Goal: Navigation & Orientation: Find specific page/section

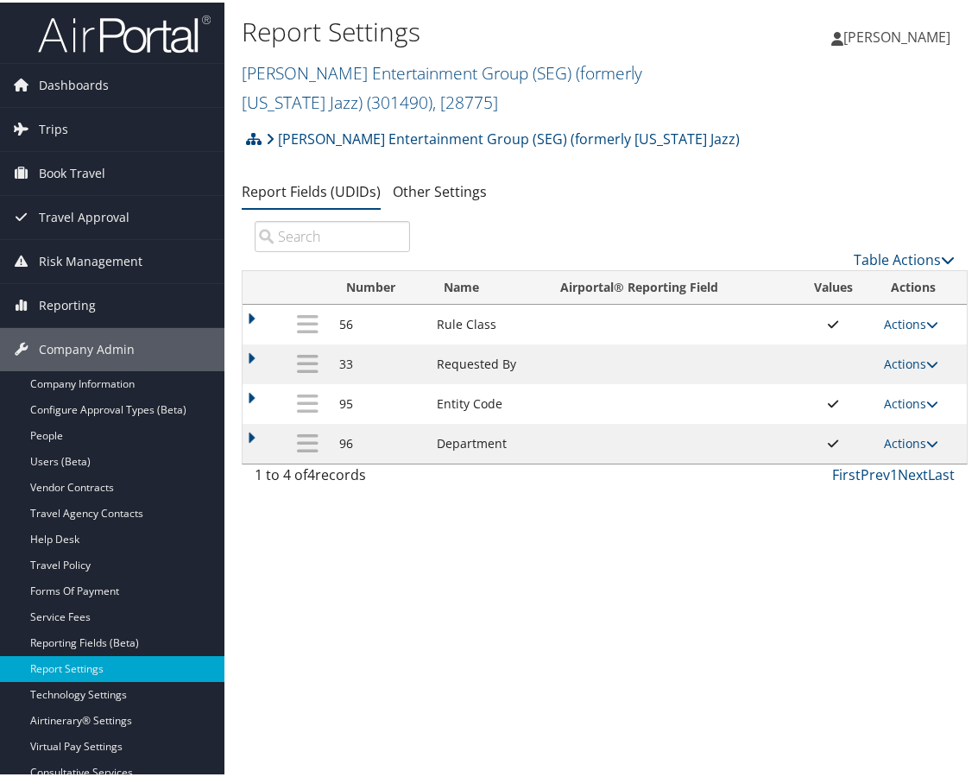
drag, startPoint x: 586, startPoint y: 71, endPoint x: 393, endPoint y: 98, distance: 195.2
click at [586, 71] on link "[PERSON_NAME] Entertainment Group (SEG) (formerly [US_STATE] Jazz) ( 301490 ) ,…" at bounding box center [442, 85] width 401 height 53
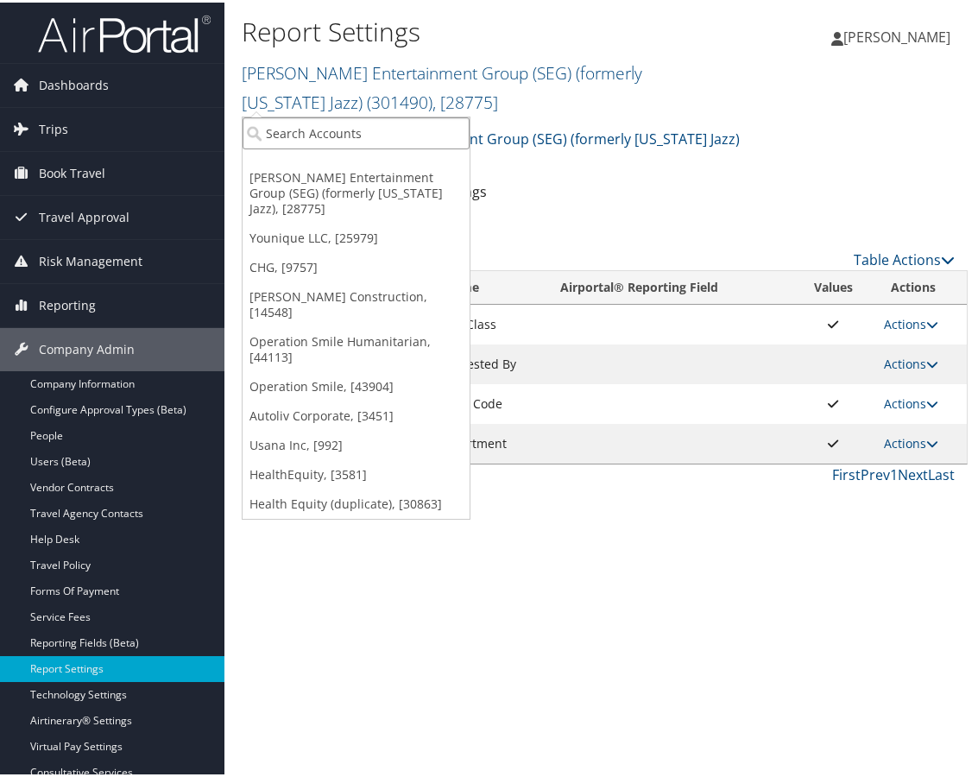
click at [340, 133] on input "search" at bounding box center [356, 131] width 227 height 32
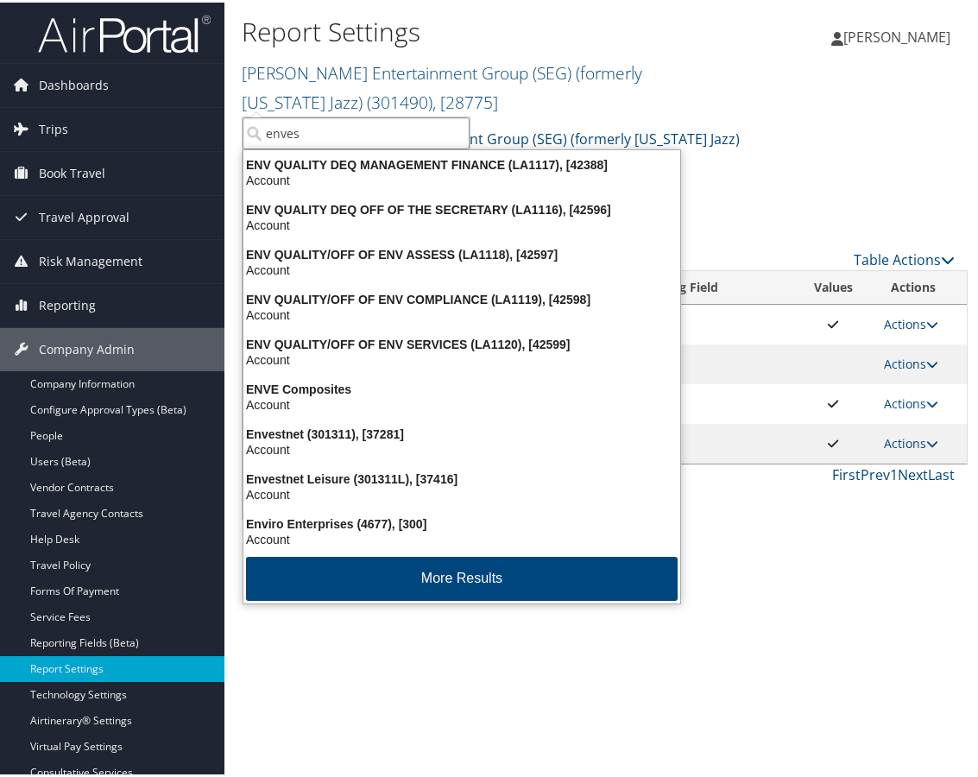
type input "envest"
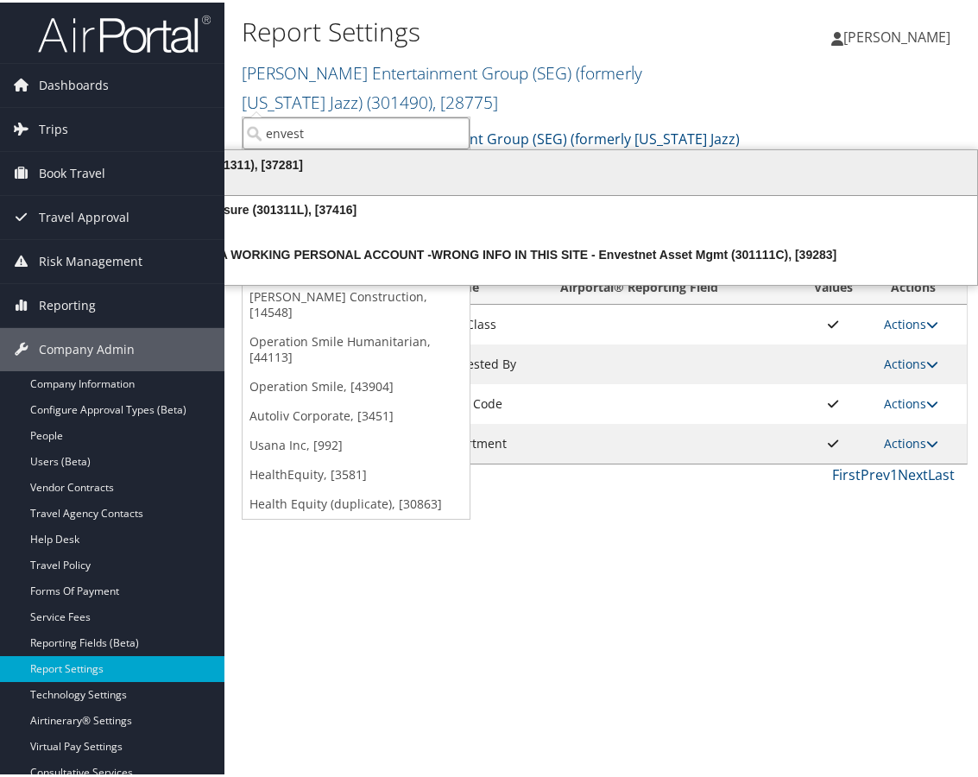
click at [308, 168] on div "Envestnet (301311), [37281]" at bounding box center [560, 163] width 856 height 16
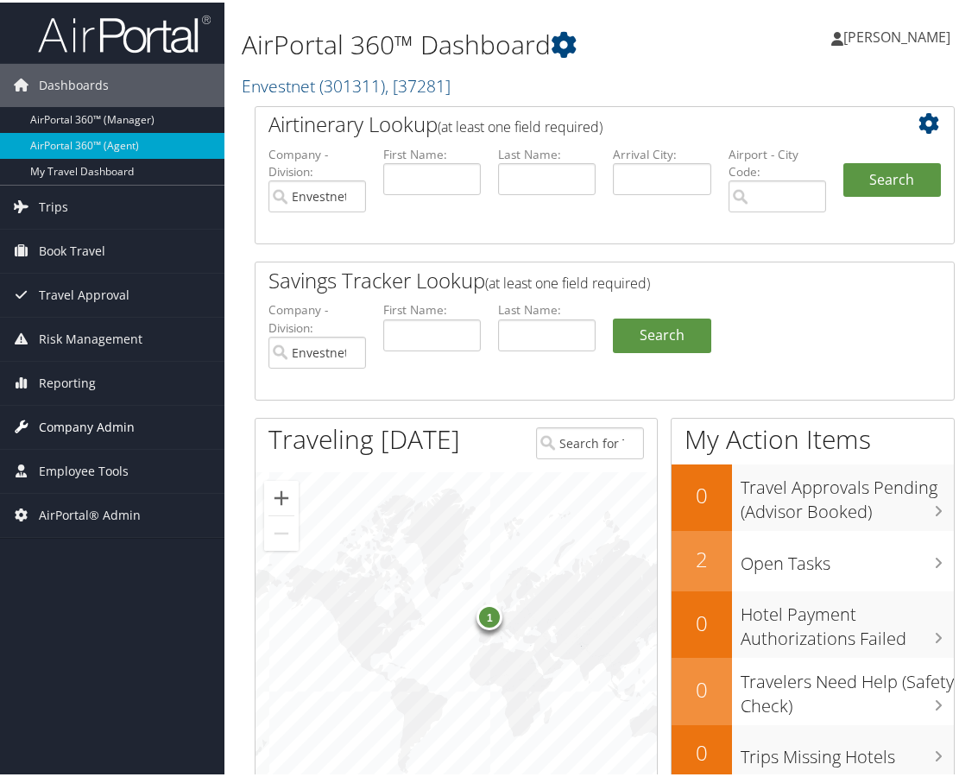
click at [127, 420] on span "Company Admin" at bounding box center [87, 424] width 96 height 43
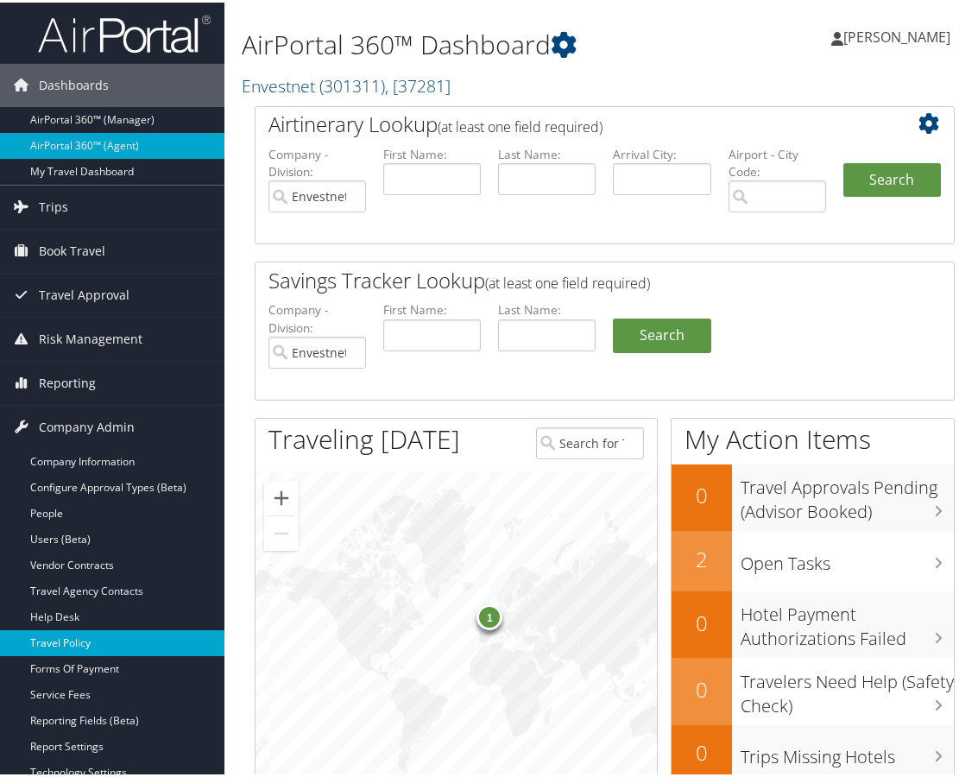
click at [110, 639] on link "Travel Policy" at bounding box center [112, 641] width 224 height 26
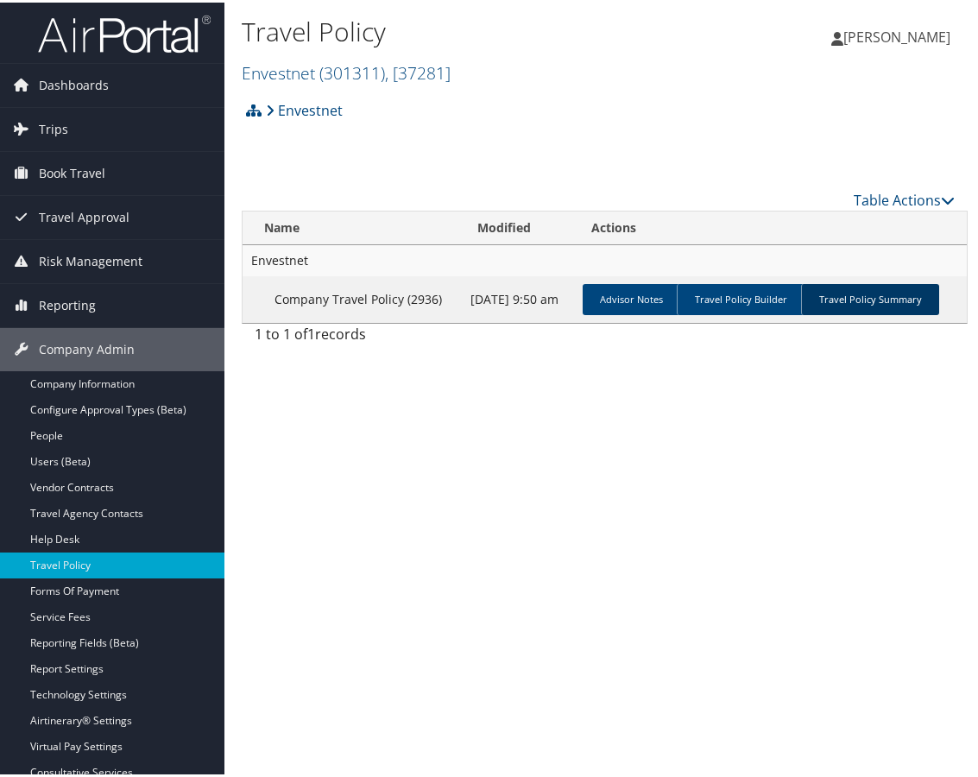
click at [879, 299] on link "Travel Policy Summary" at bounding box center [870, 296] width 138 height 31
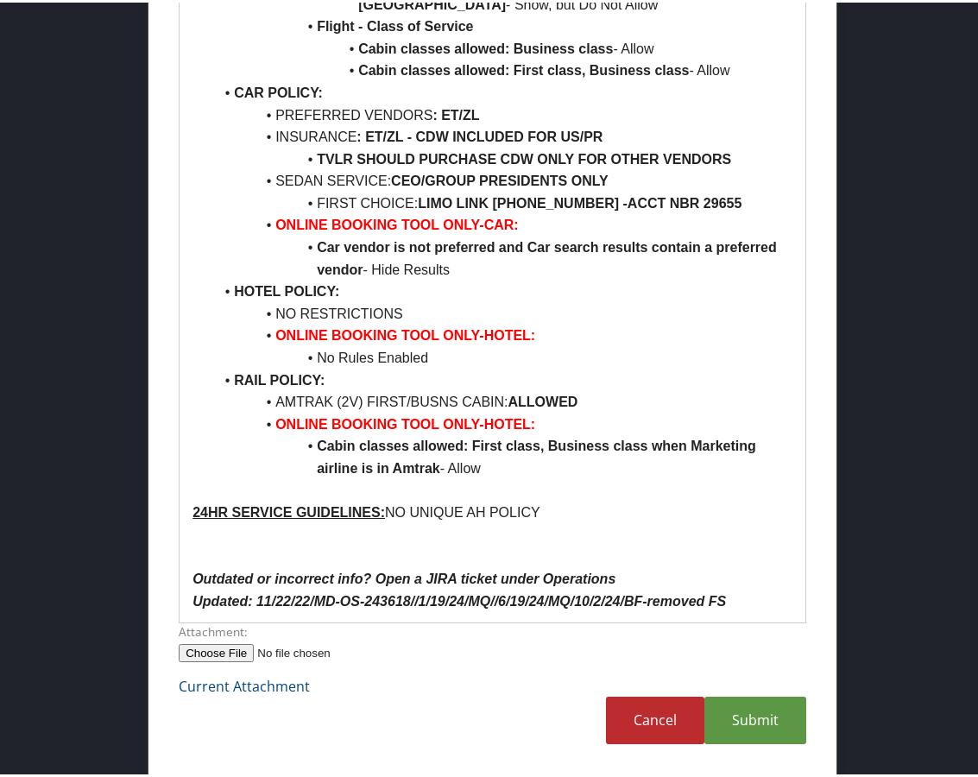
scroll to position [1982, 0]
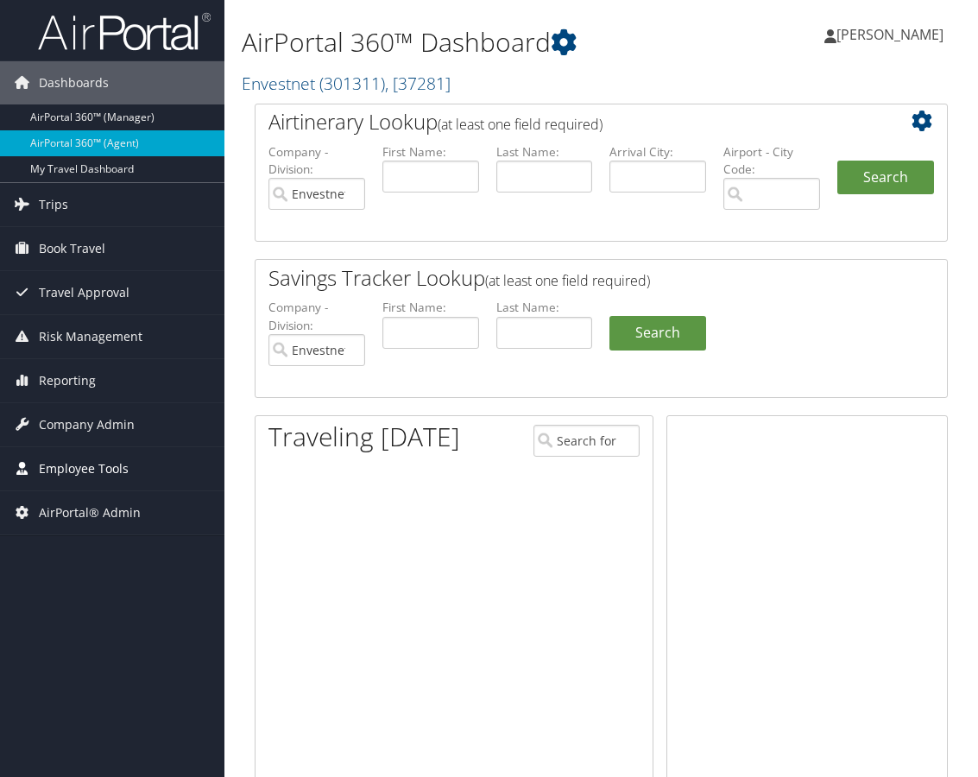
click at [98, 471] on span "Employee Tools" at bounding box center [84, 468] width 90 height 43
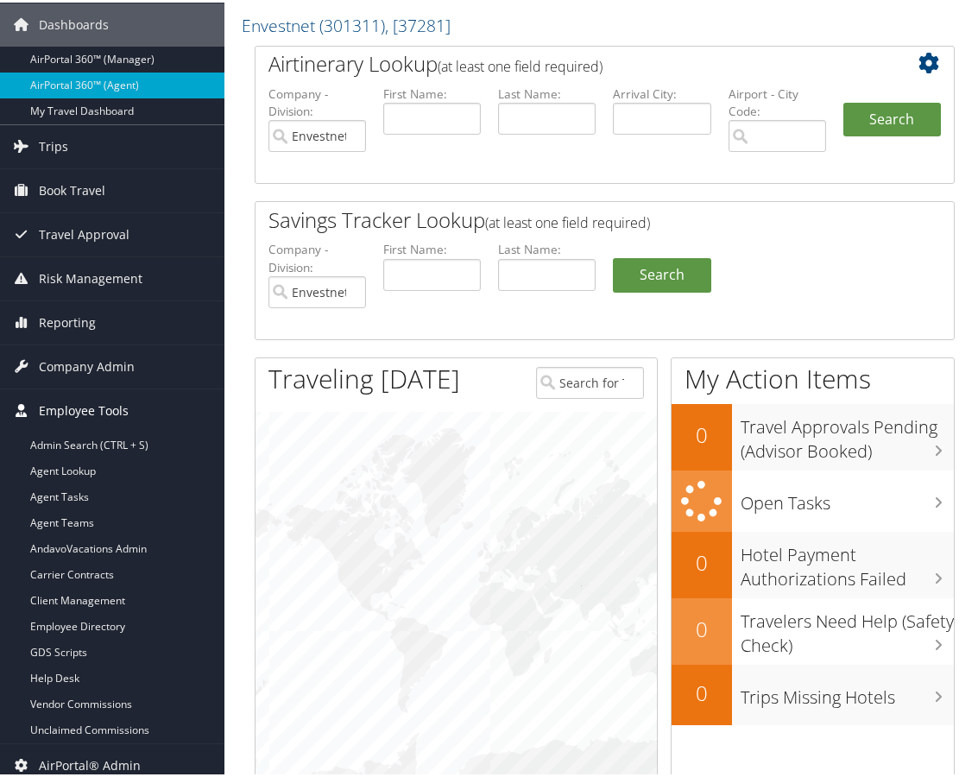
scroll to position [173, 0]
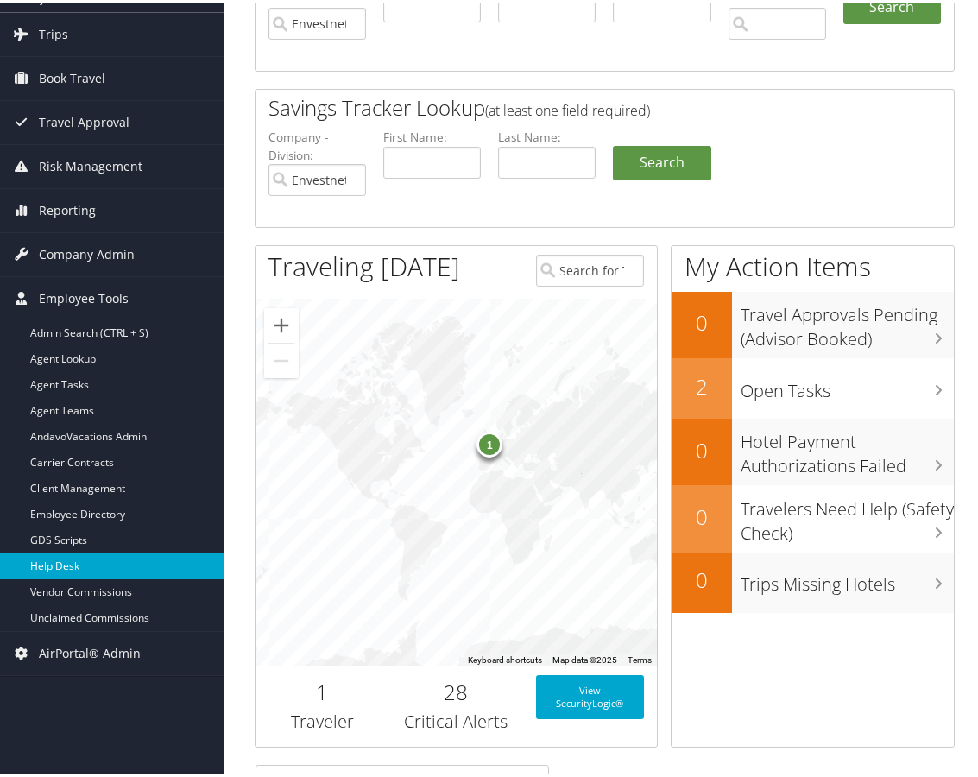
click at [55, 559] on link "Help Desk" at bounding box center [112, 564] width 224 height 26
click at [100, 244] on span "Company Admin" at bounding box center [87, 251] width 96 height 43
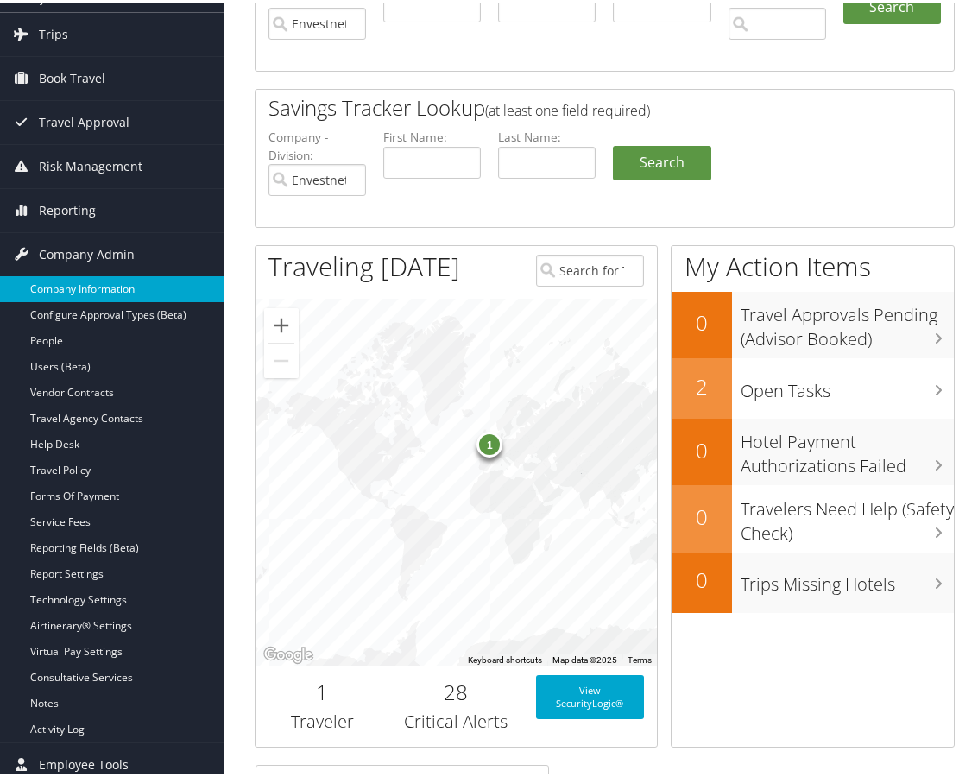
click at [85, 287] on link "Company Information" at bounding box center [112, 287] width 224 height 26
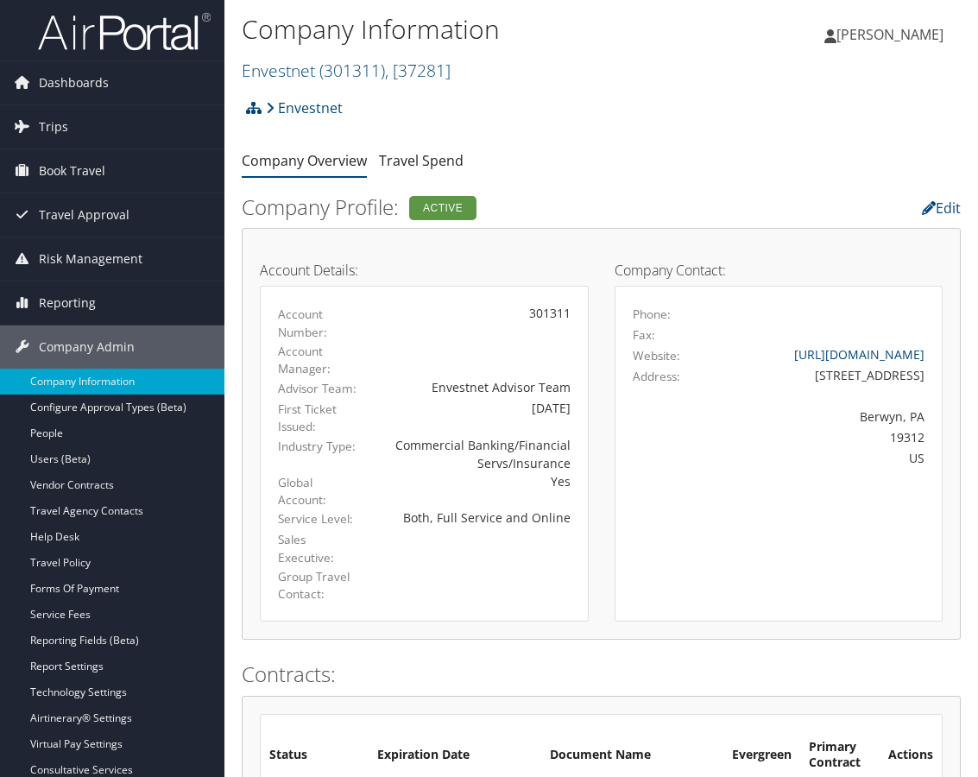
scroll to position [1240, 0]
